Goal: Task Accomplishment & Management: Use online tool/utility

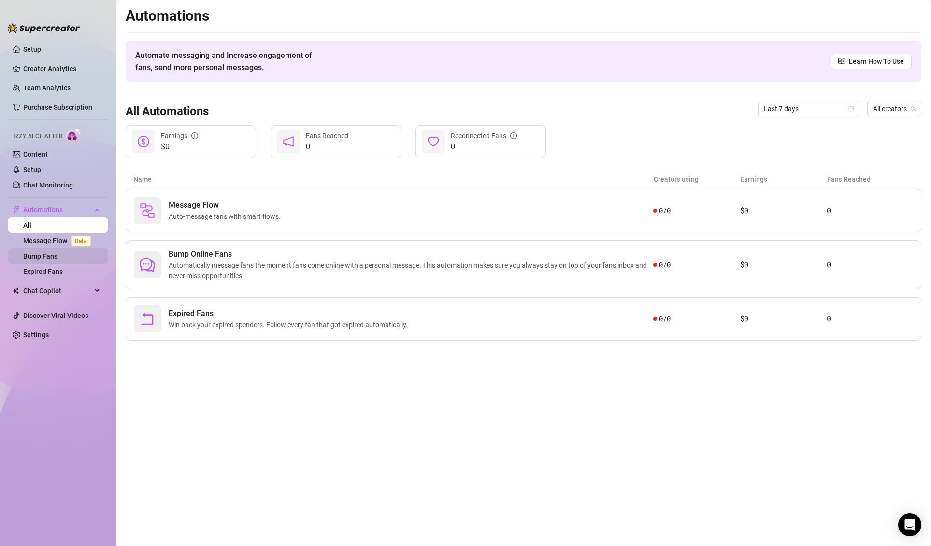
click at [44, 257] on link "Bump Fans" at bounding box center [40, 256] width 34 height 8
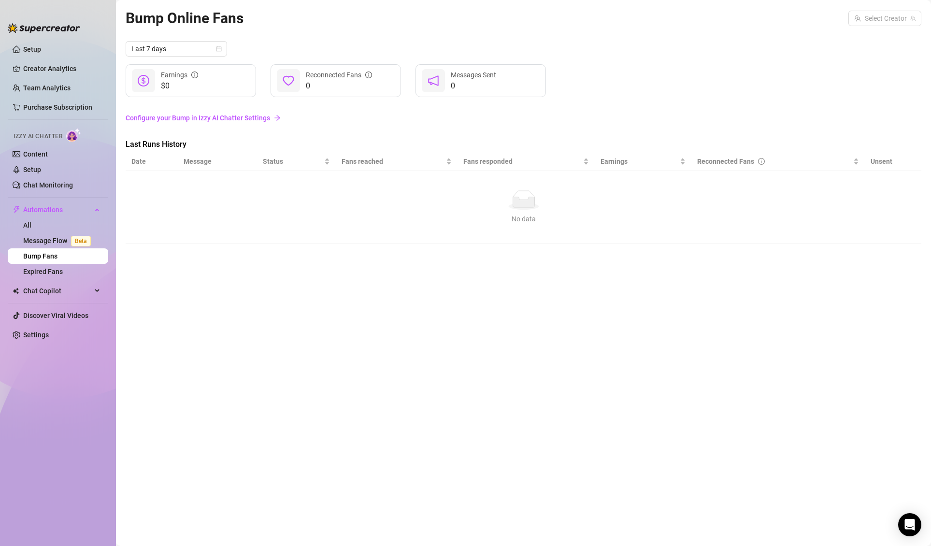
click at [36, 144] on div "Izzy AI Chatter" at bounding box center [57, 135] width 102 height 22
click at [38, 150] on link "Content" at bounding box center [35, 154] width 25 height 8
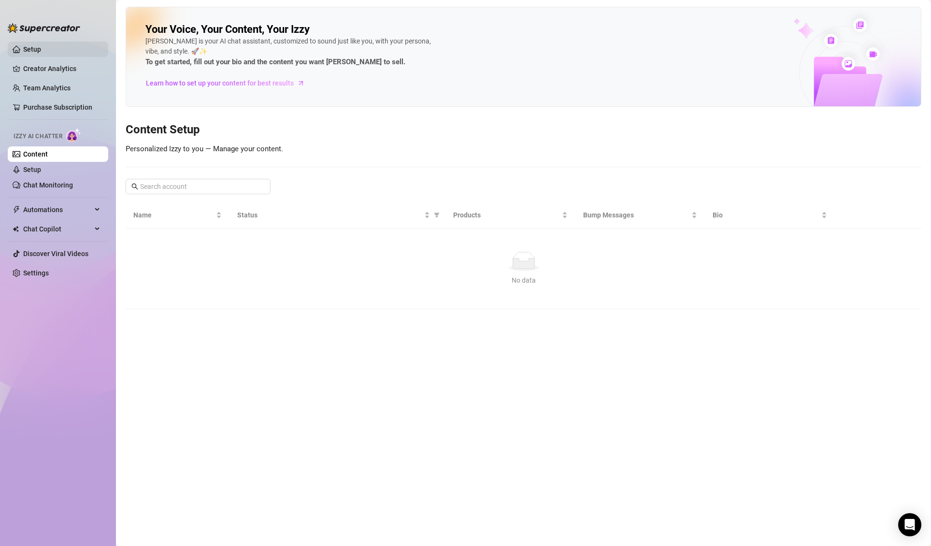
click at [40, 50] on link "Setup" at bounding box center [32, 49] width 18 height 8
